Goal: Transaction & Acquisition: Purchase product/service

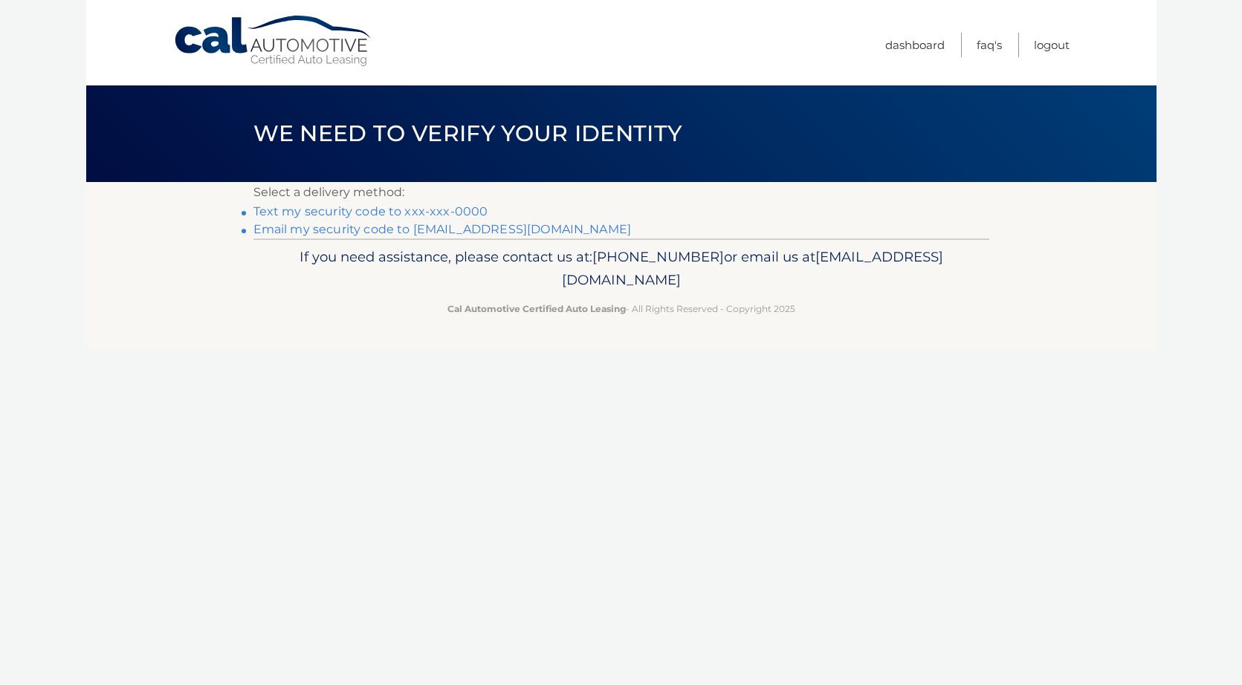
click at [454, 211] on link "Text my security code to xxx-xxx-0000" at bounding box center [370, 211] width 235 height 14
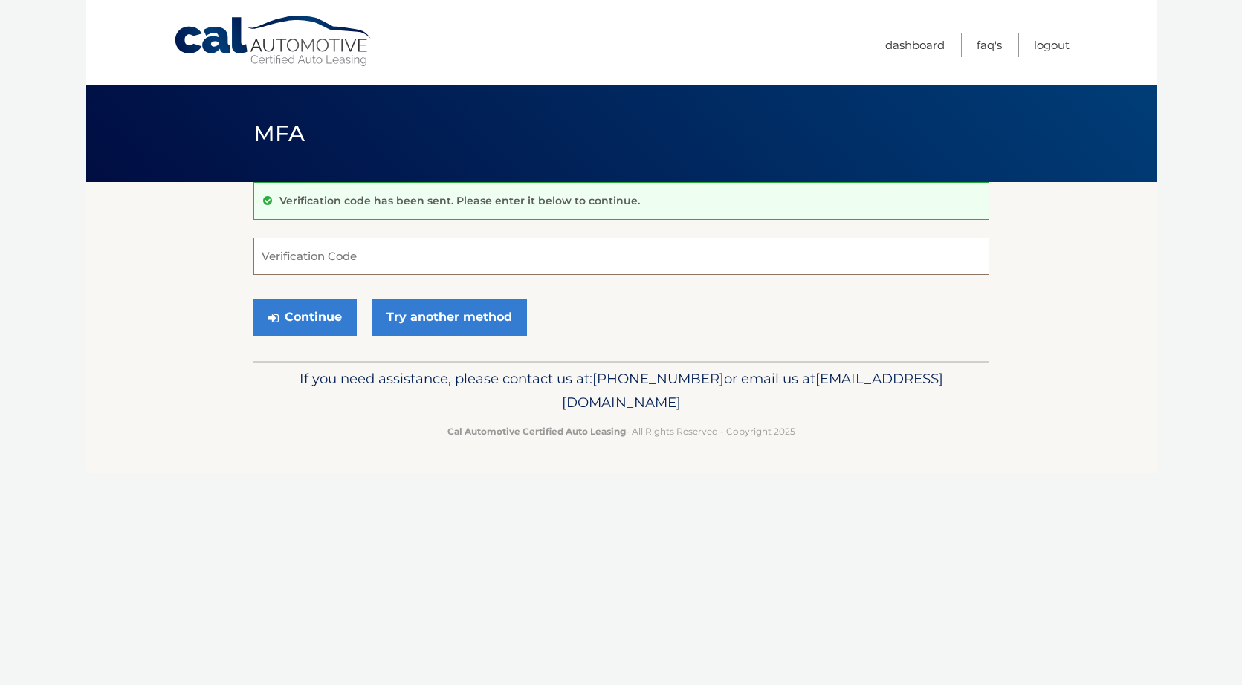
click at [428, 257] on input "Verification Code" at bounding box center [621, 256] width 736 height 37
type input "802427"
click at [328, 311] on button "Continue" at bounding box center [304, 317] width 103 height 37
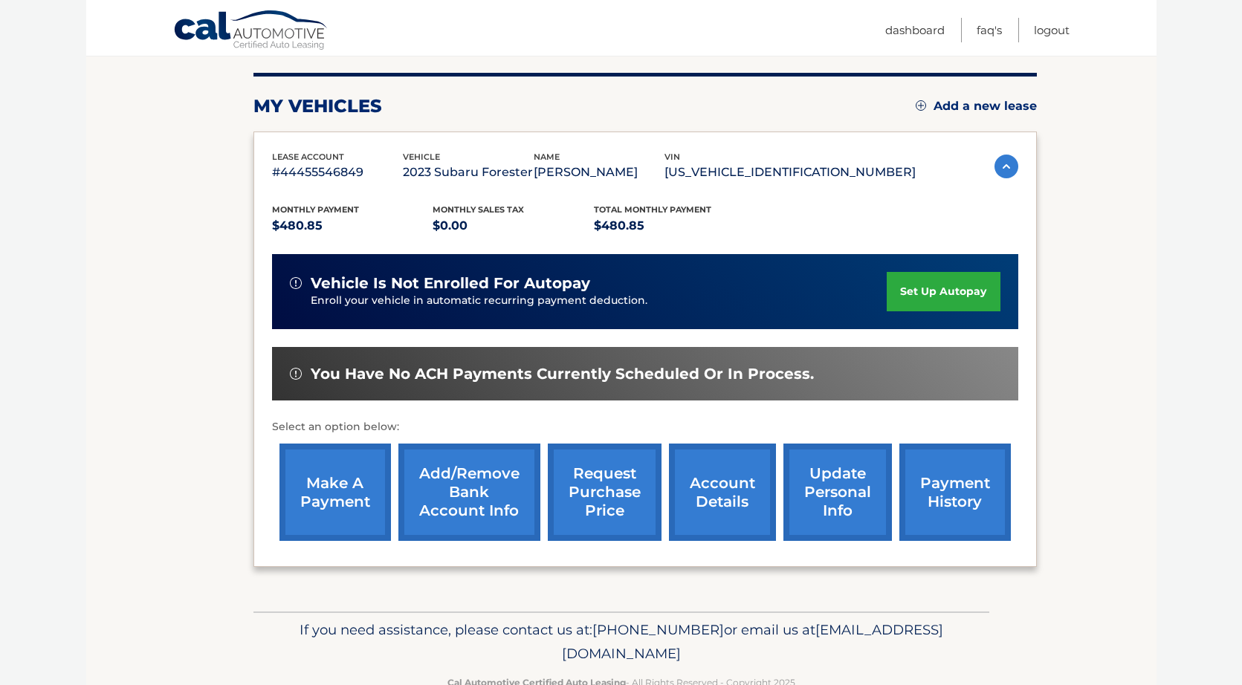
scroll to position [215, 0]
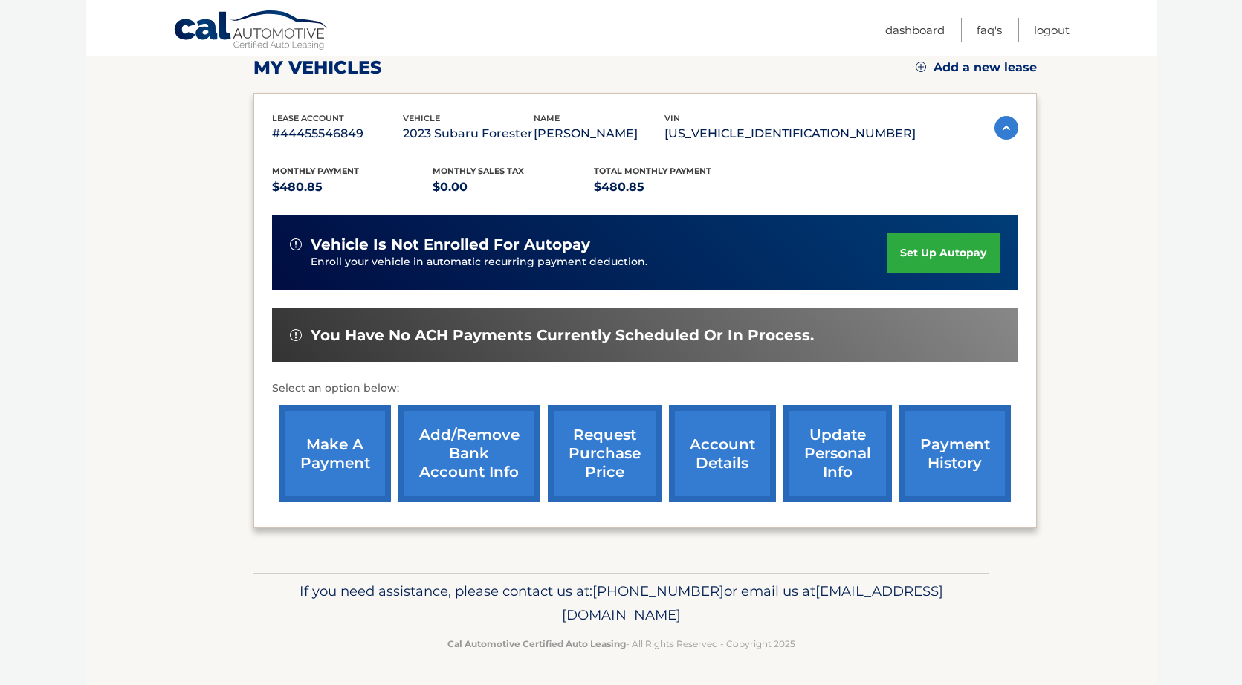
click at [339, 443] on link "make a payment" at bounding box center [334, 453] width 111 height 97
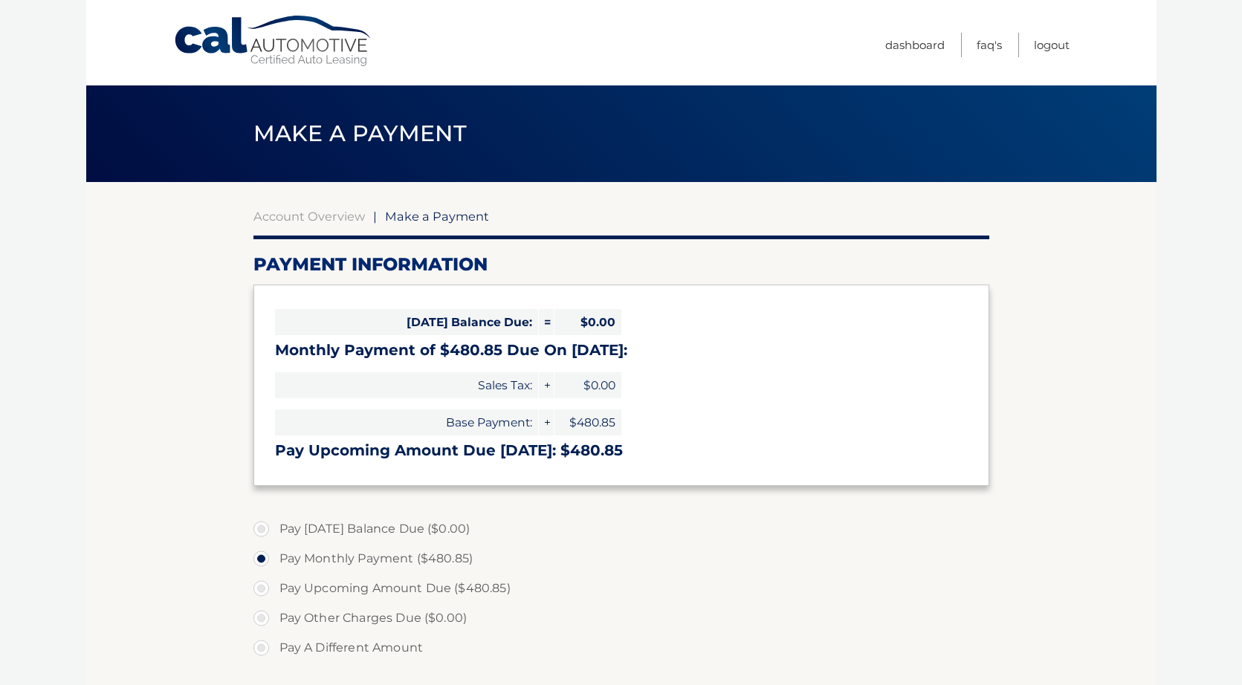
select select "ZDU4NmY4OGYtYWFkNi00NmM4LTllNzItYjFmYWEzOTY2ZTJl"
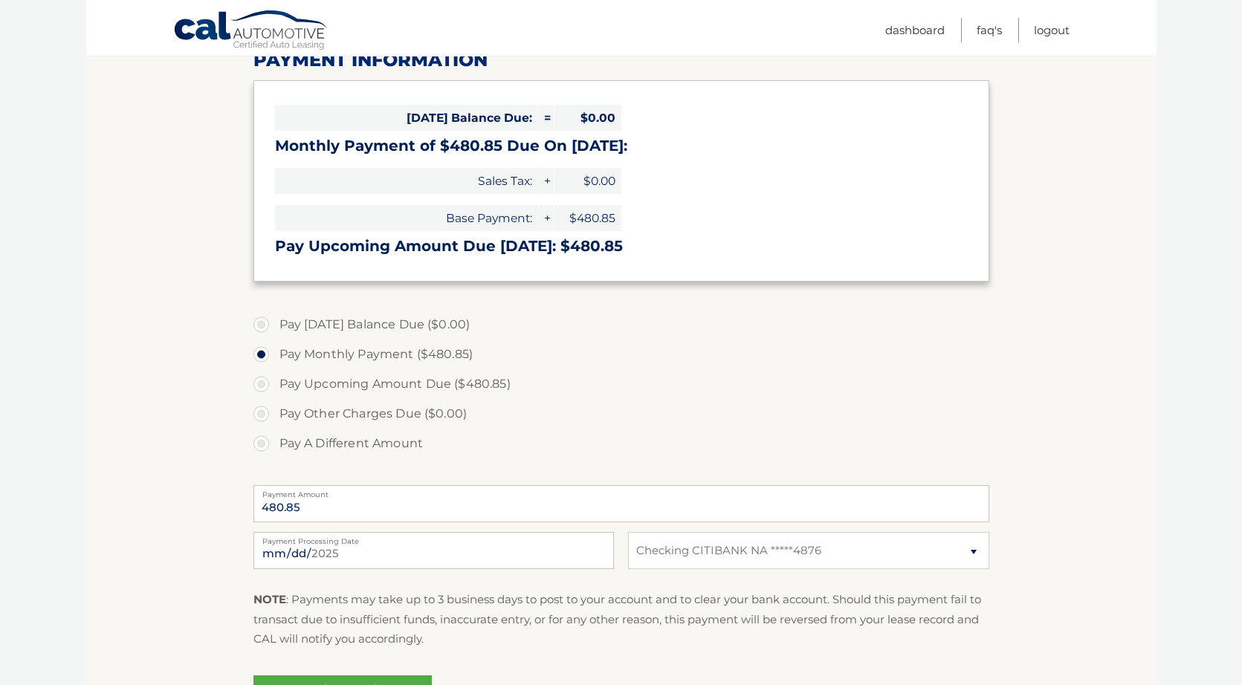
scroll to position [377, 0]
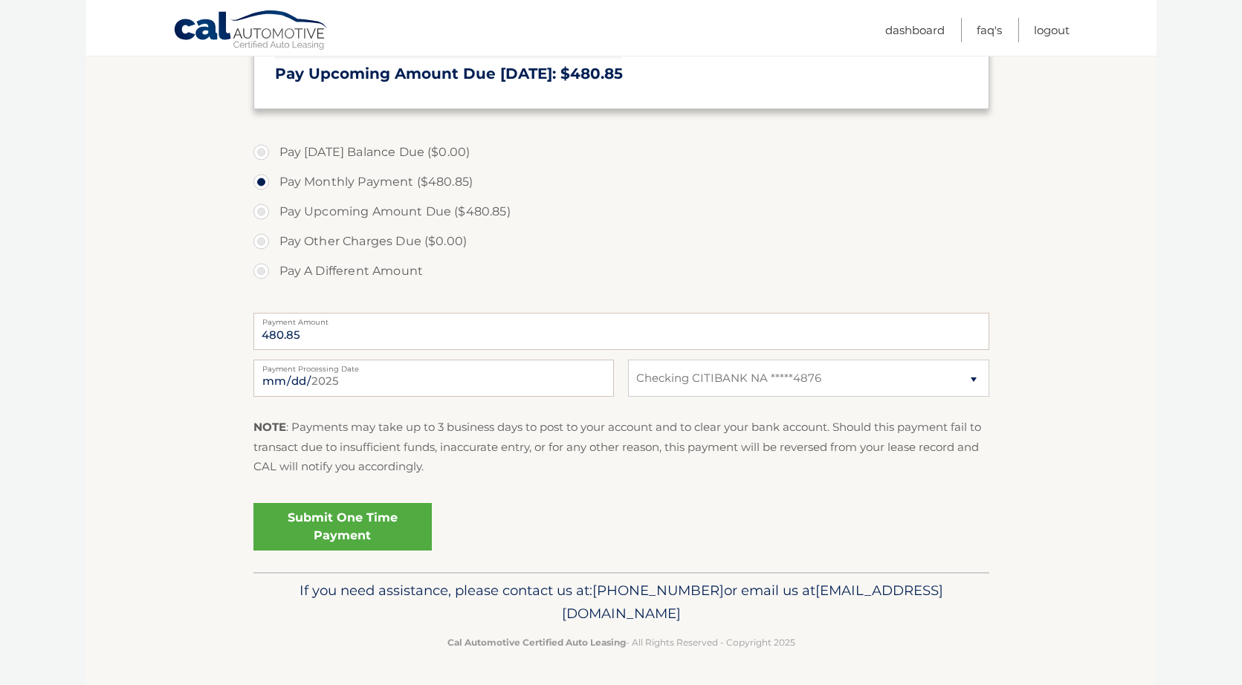
click at [356, 527] on link "Submit One Time Payment" at bounding box center [342, 527] width 178 height 48
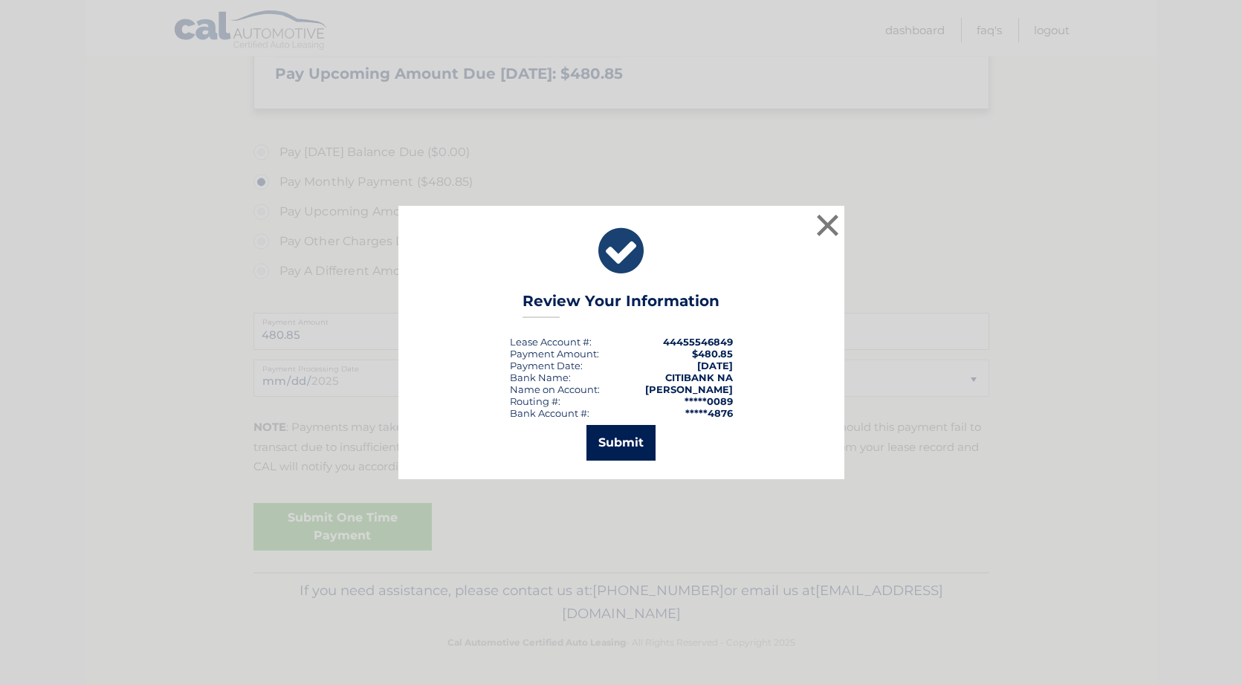
click at [623, 434] on button "Submit" at bounding box center [620, 443] width 69 height 36
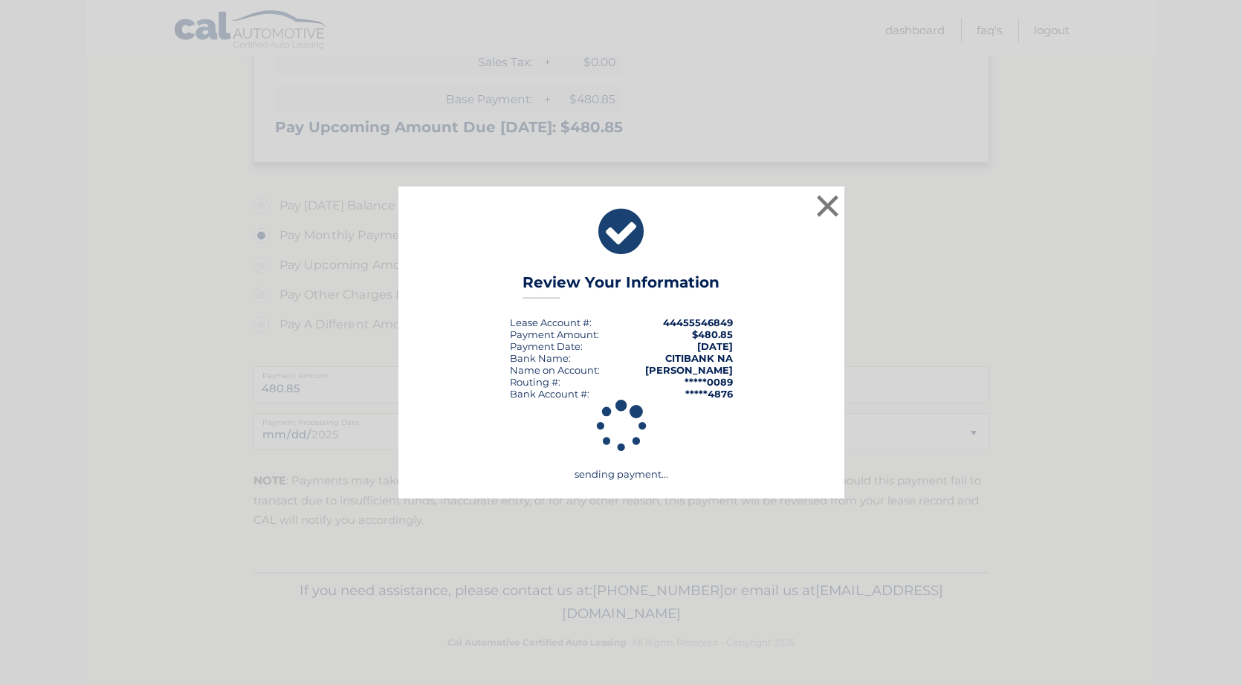
scroll to position [323, 0]
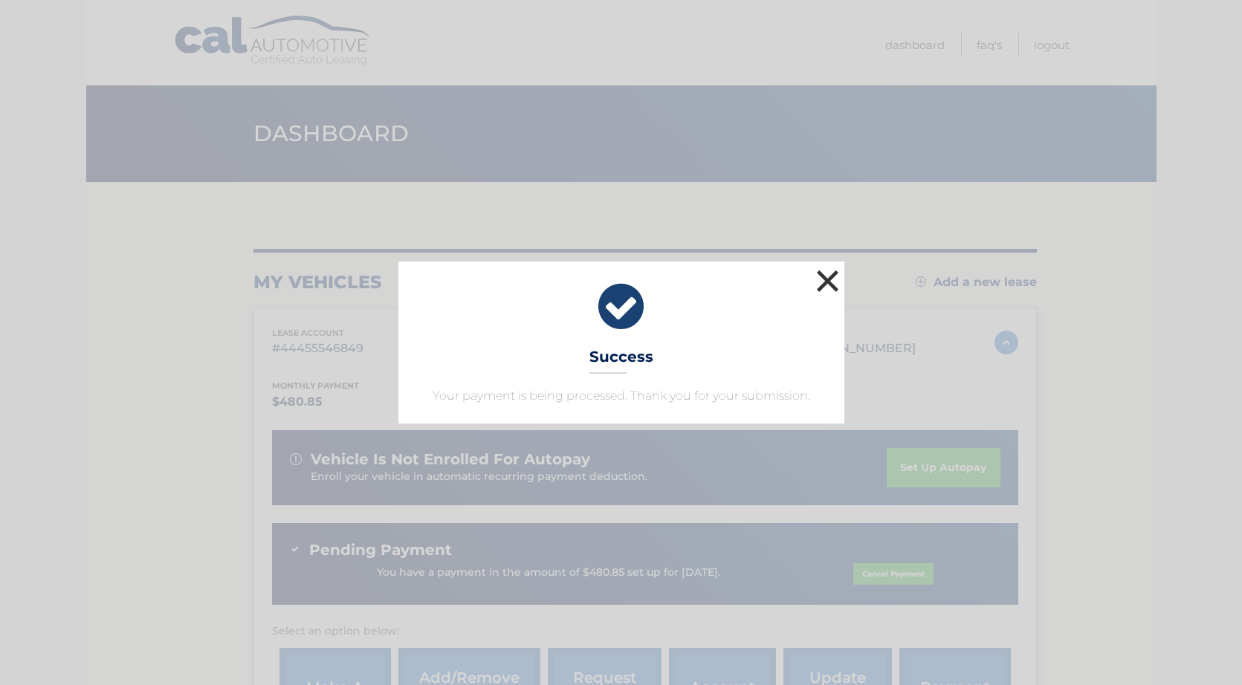
click at [823, 284] on button "×" at bounding box center [828, 281] width 30 height 30
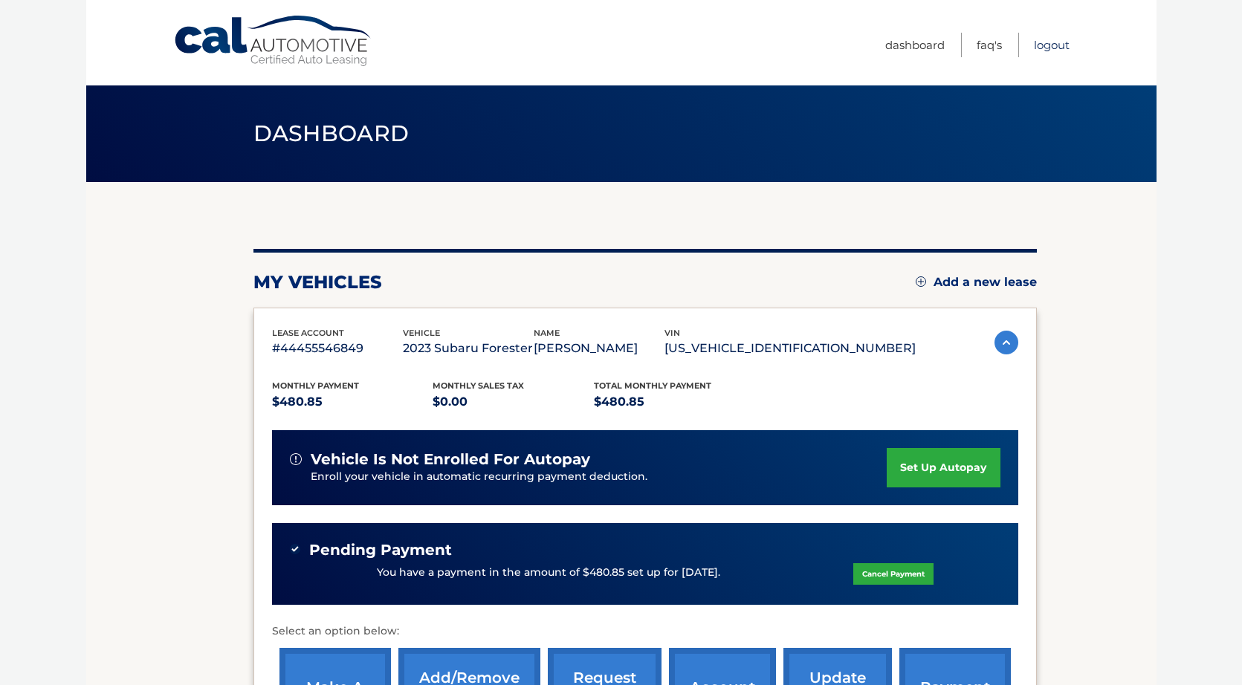
click at [1057, 45] on link "Logout" at bounding box center [1052, 45] width 36 height 25
